Goal: Information Seeking & Learning: Stay updated

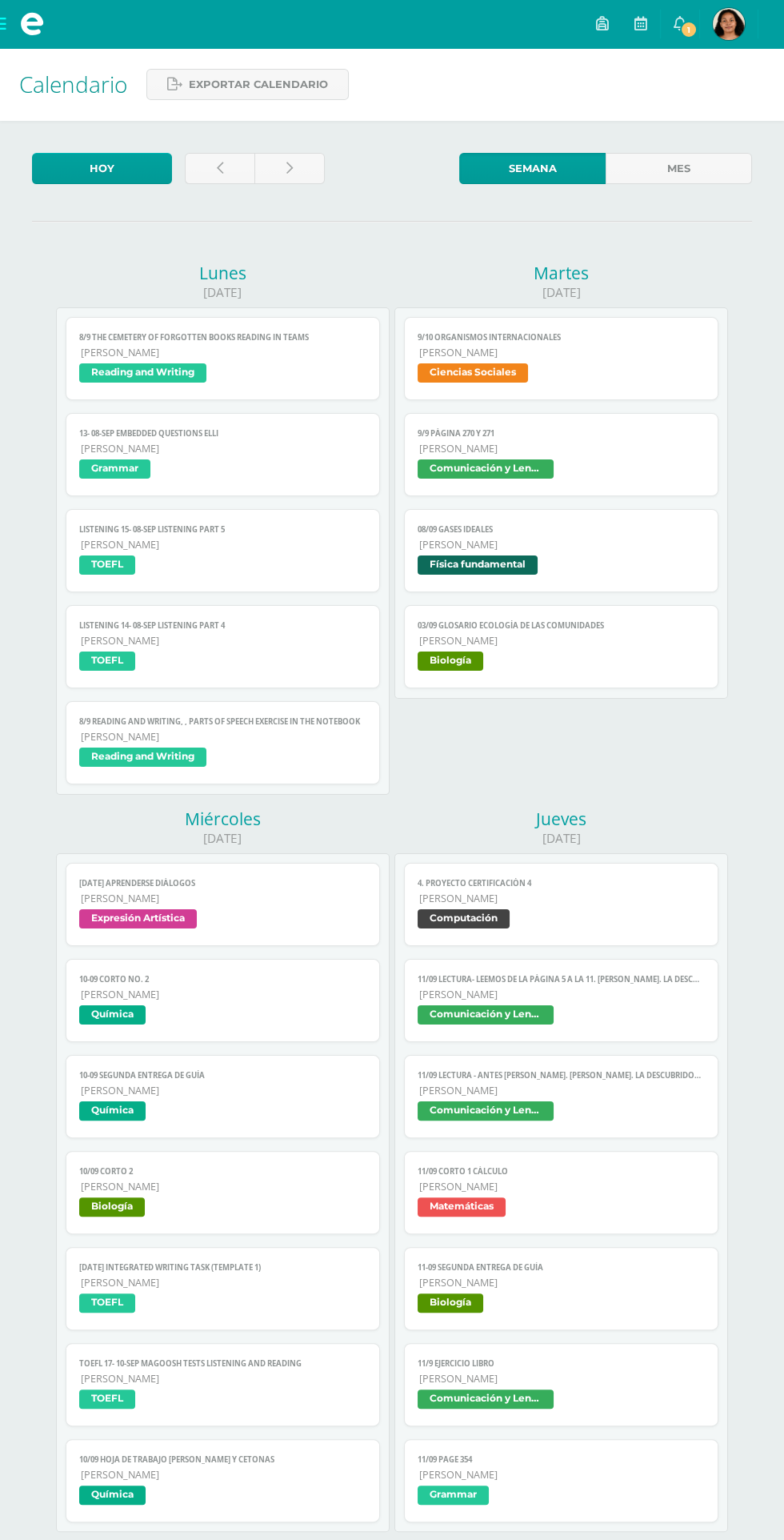
click at [672, 23] on link "1" at bounding box center [680, 24] width 39 height 48
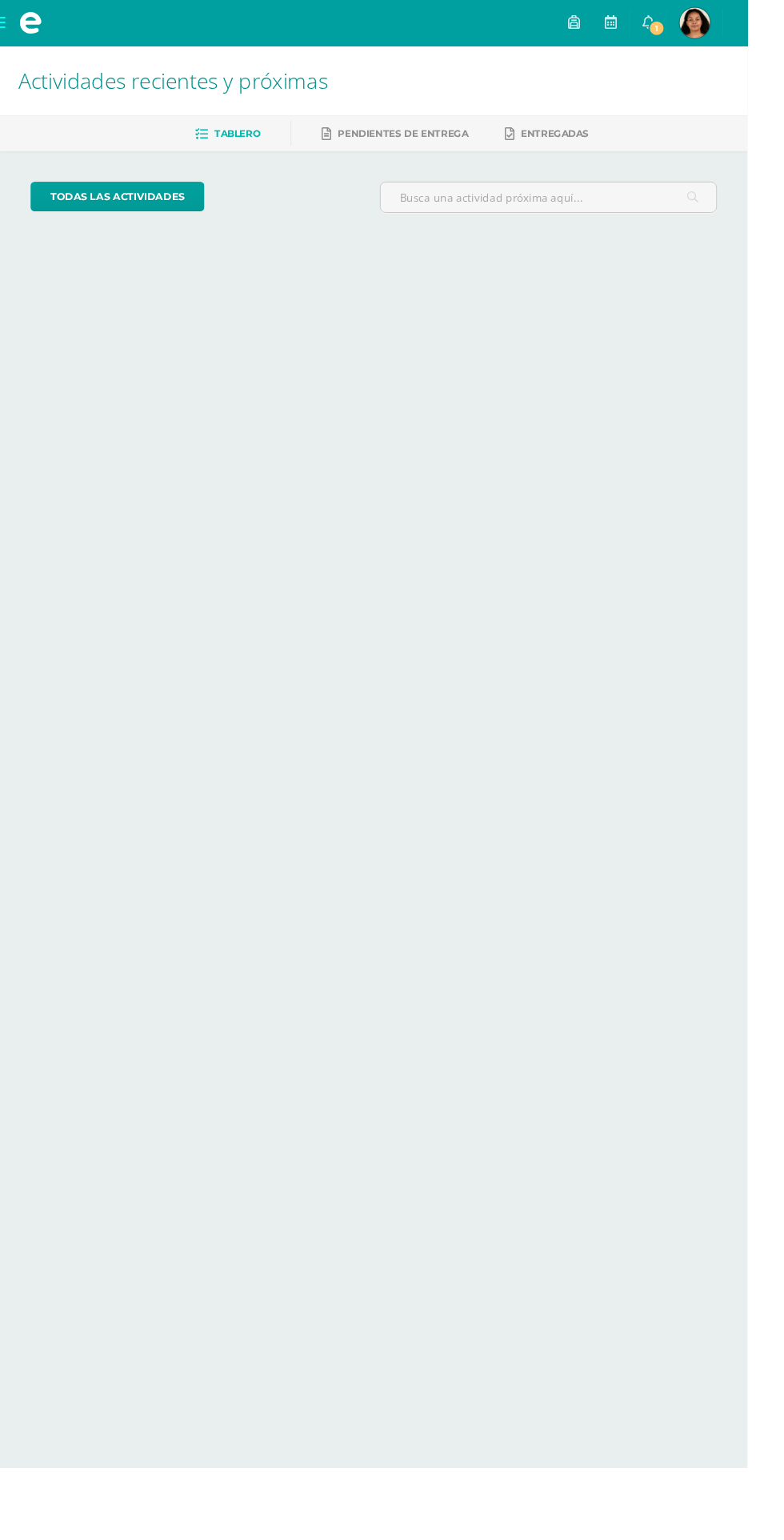
click at [698, 30] on span "1" at bounding box center [689, 29] width 17 height 17
click at [672, 40] on link "1" at bounding box center [653, 24] width 39 height 48
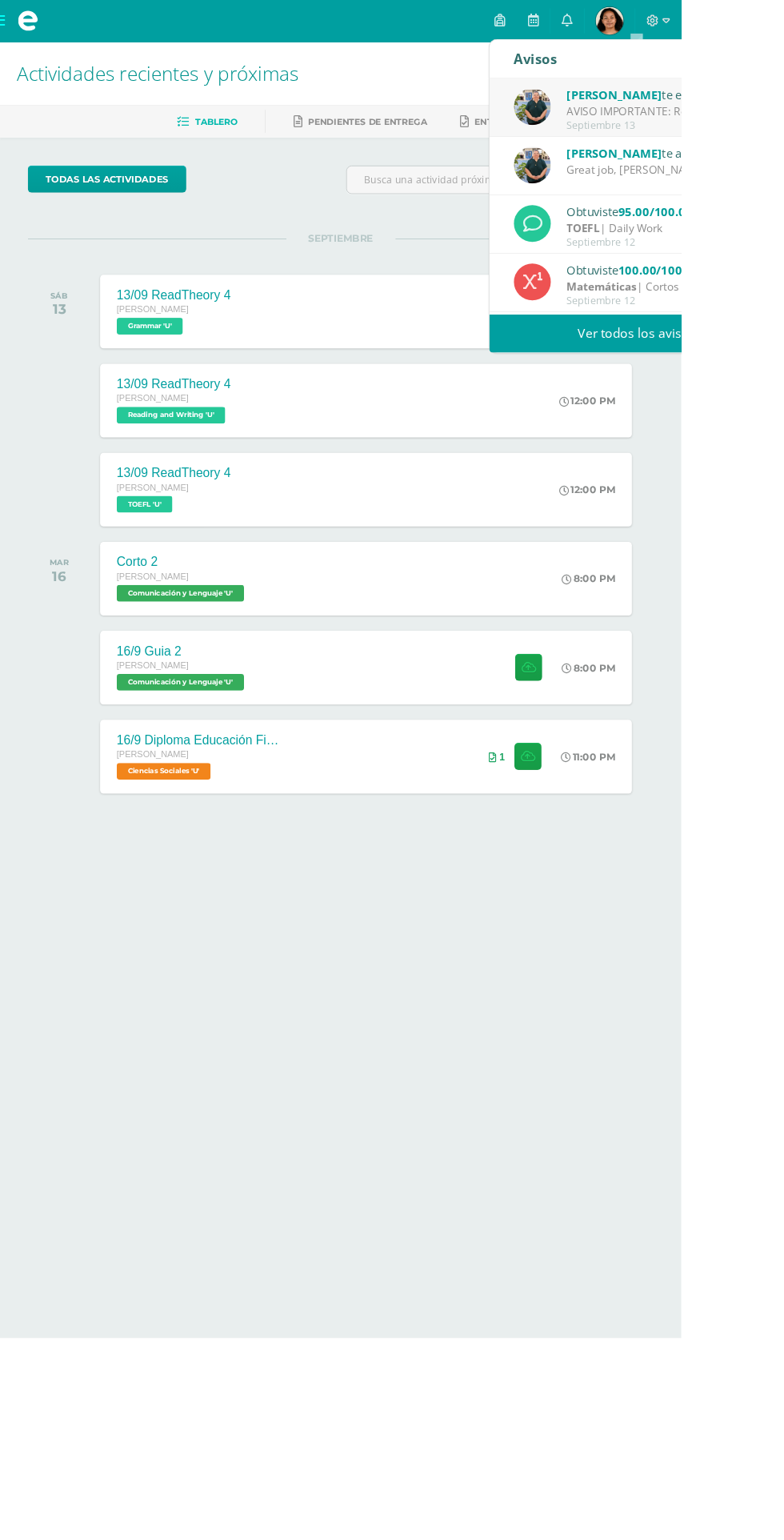
click at [783, 123] on div "AVISO IMPORTANTE: ReadTheory: Estimados padres de familia y alumnos: un breve r…" at bounding box center [763, 128] width 223 height 18
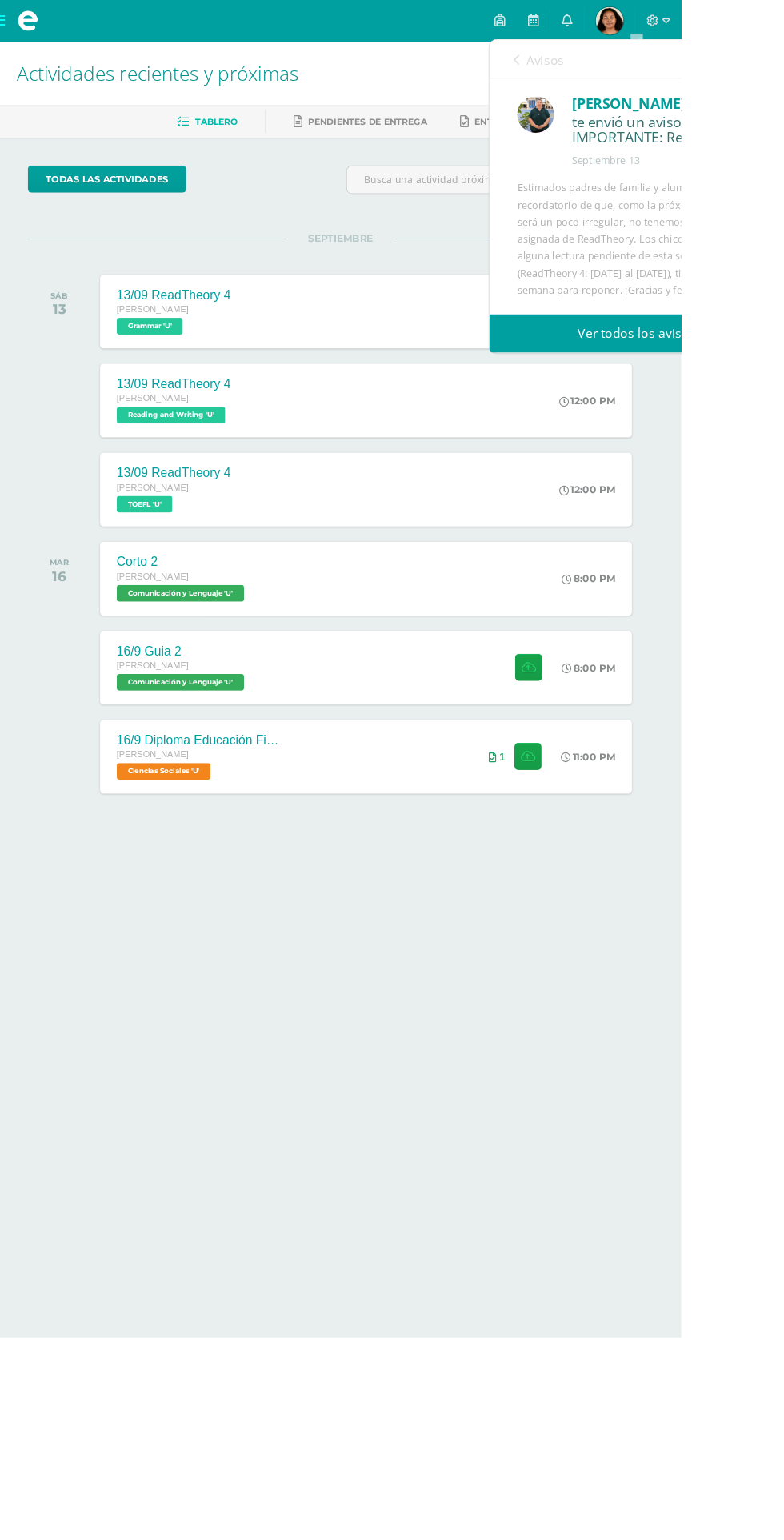
click at [594, 68] on icon at bounding box center [594, 69] width 6 height 13
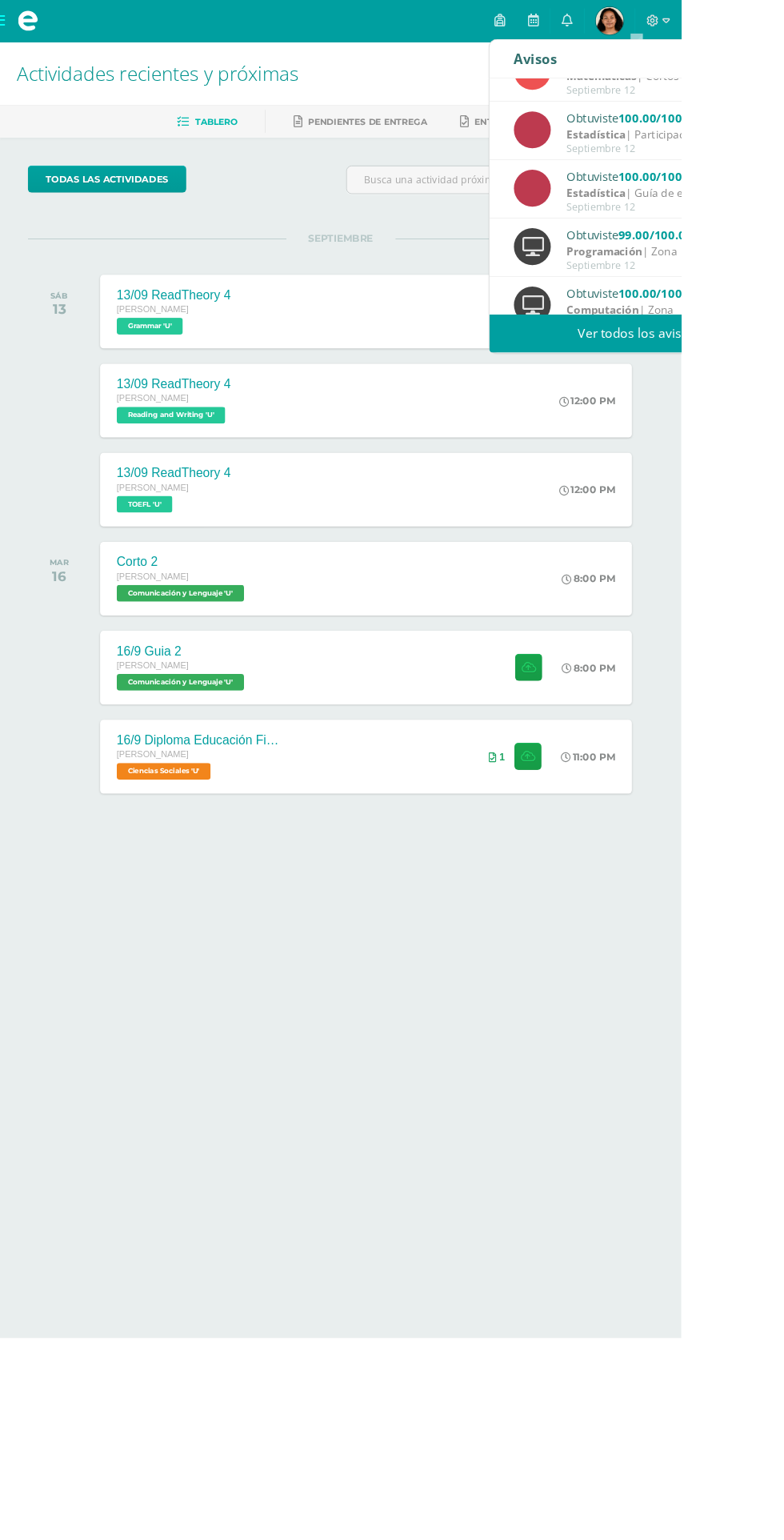
scroll to position [266, 0]
